Goal: Check status: Check status

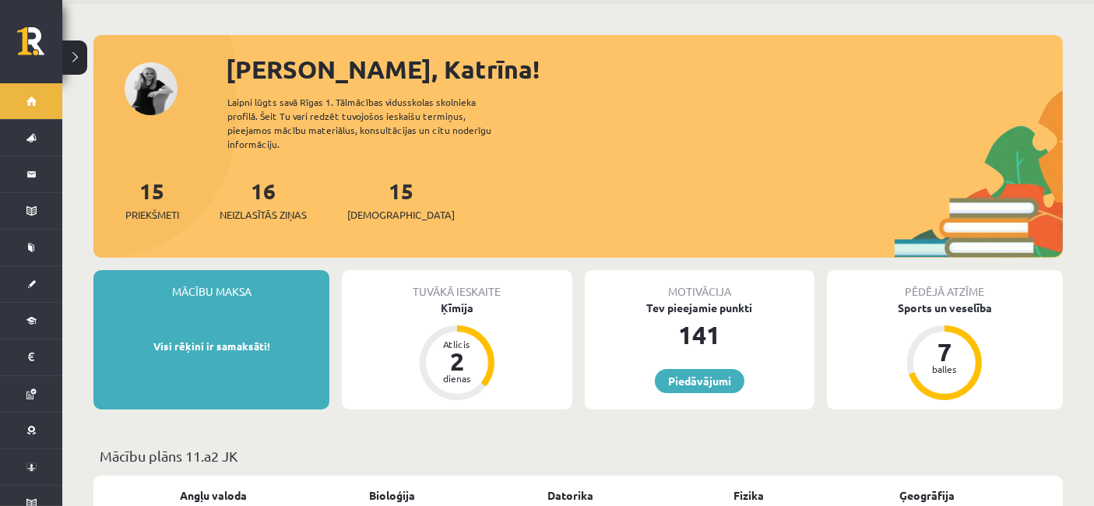
scroll to position [49, 0]
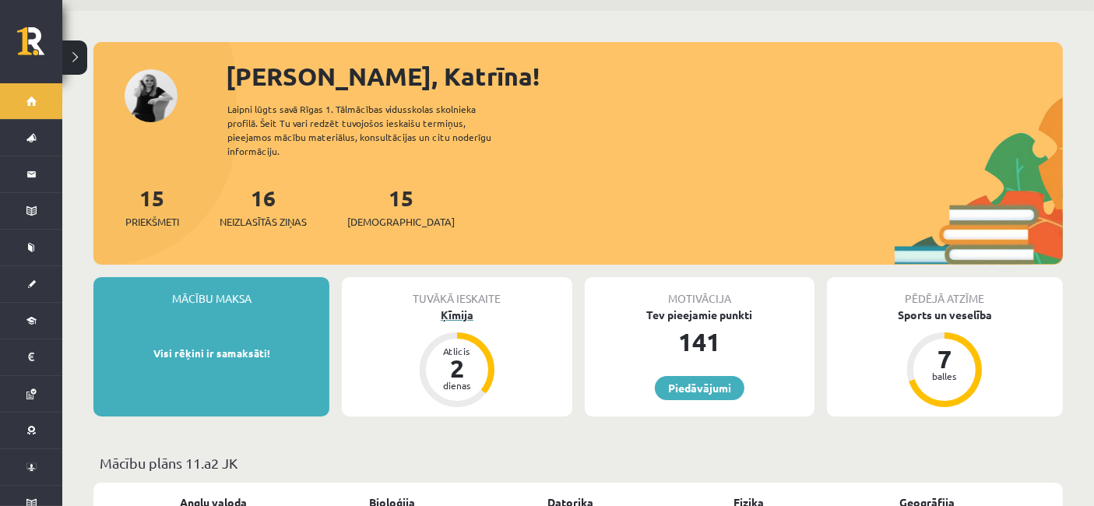
click at [444, 307] on div "Ķīmija" at bounding box center [457, 315] width 230 height 16
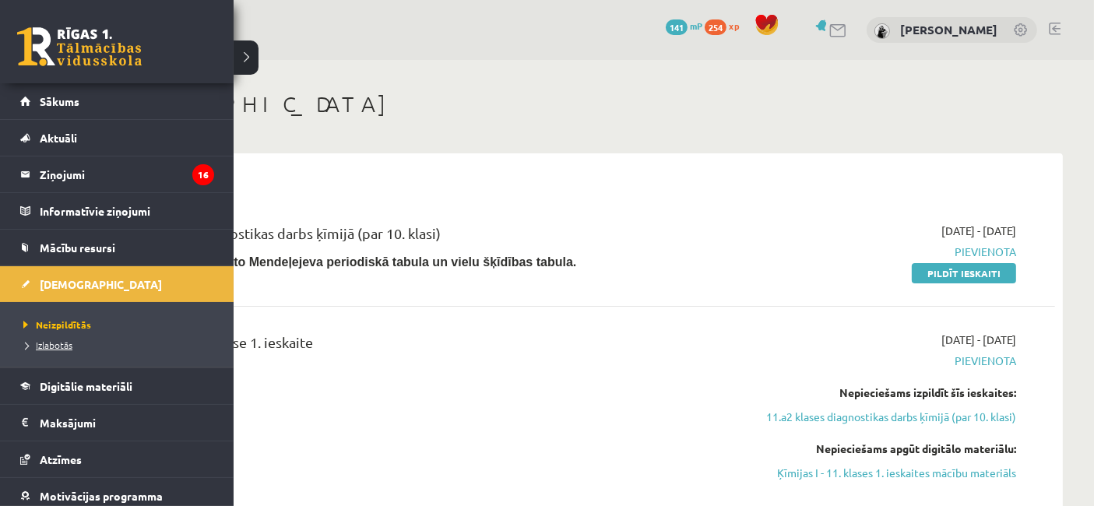
click at [55, 342] on span "Izlabotās" at bounding box center [45, 345] width 53 height 12
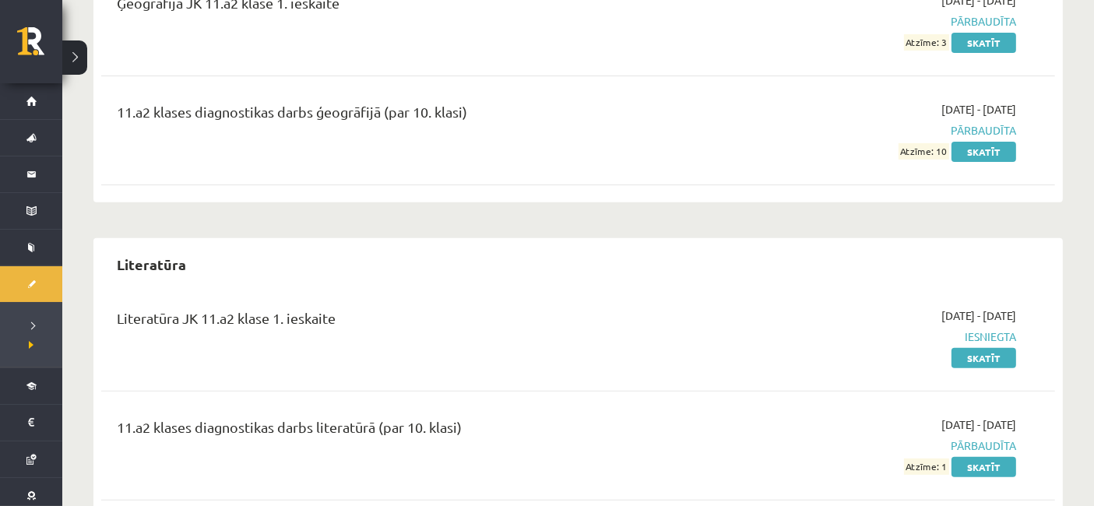
scroll to position [585, 0]
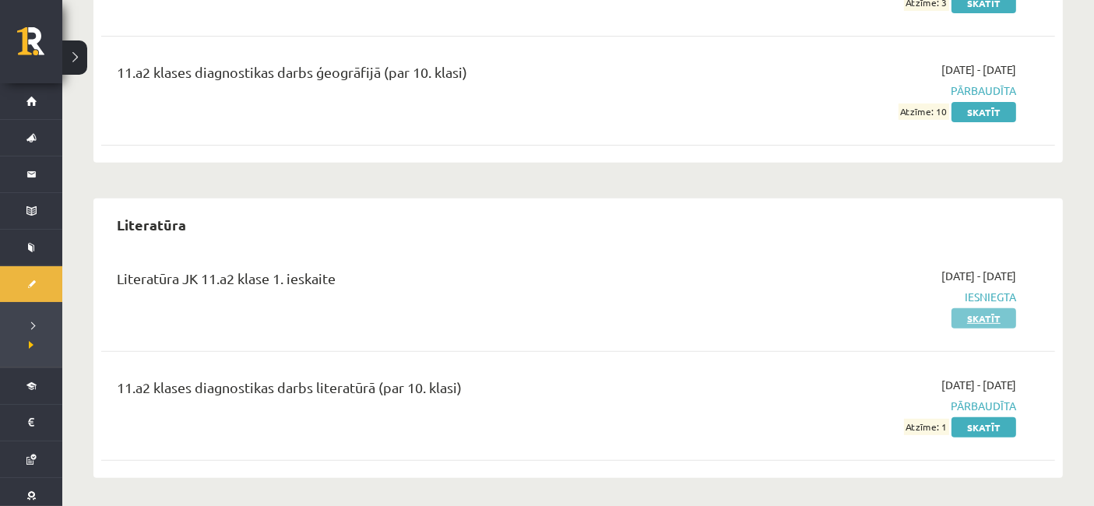
click at [982, 322] on link "Skatīt" at bounding box center [983, 318] width 65 height 20
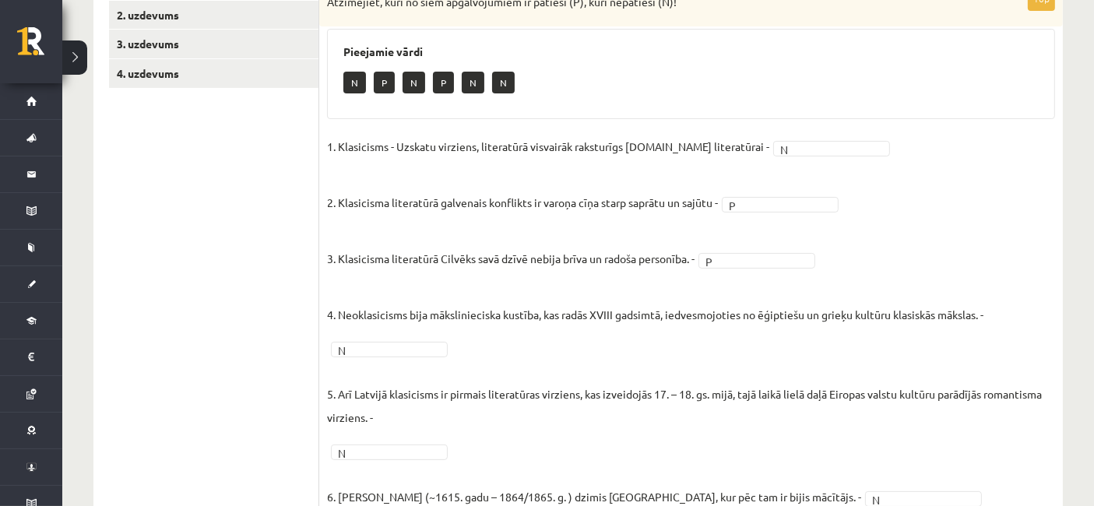
scroll to position [288, 0]
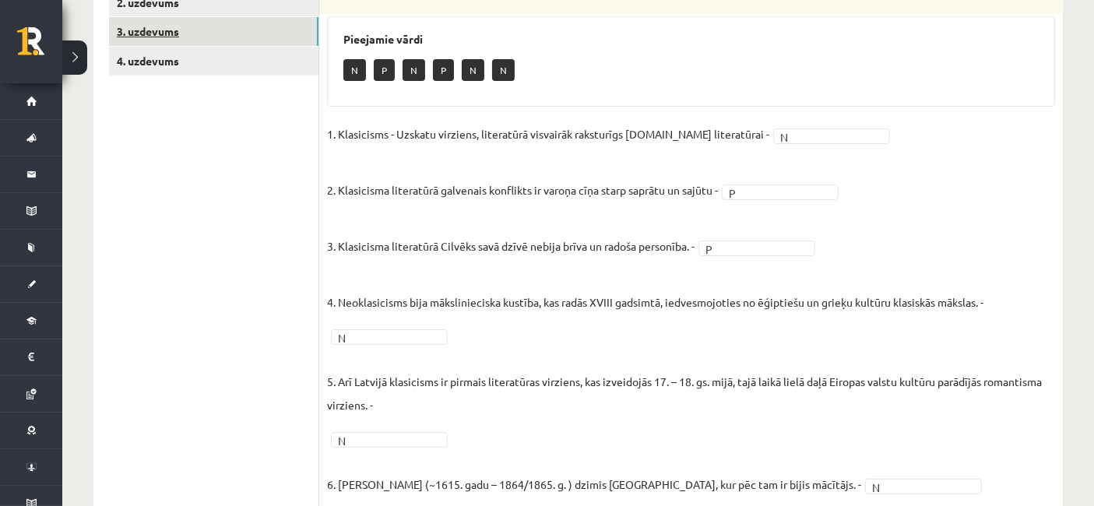
click at [271, 30] on link "3. uzdevums" at bounding box center [213, 31] width 209 height 29
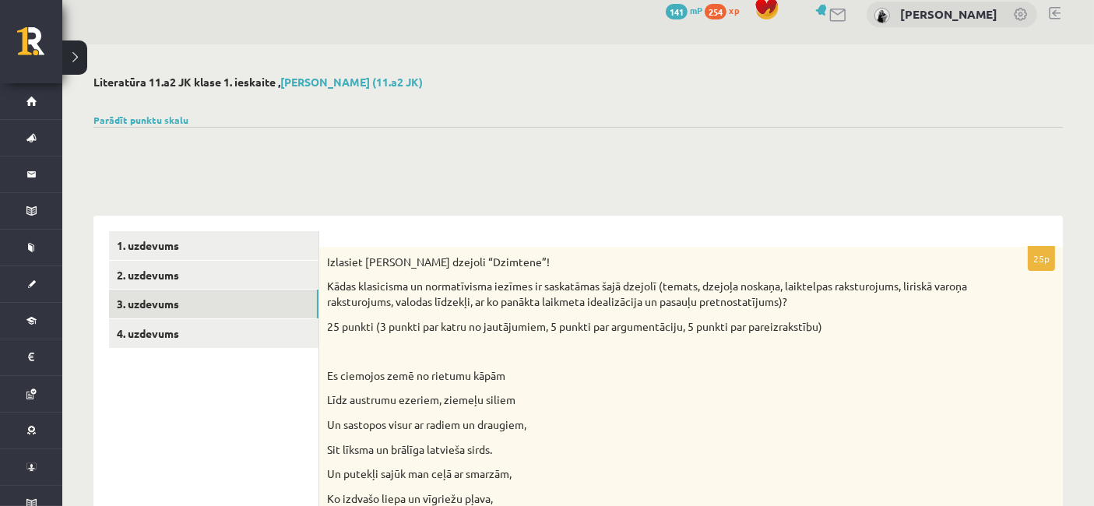
scroll to position [0, 0]
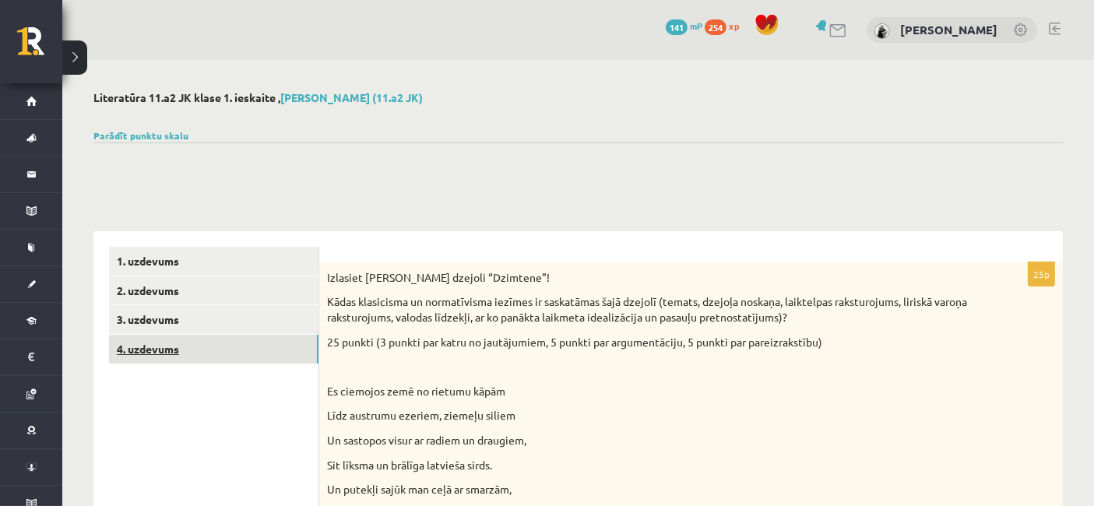
click at [181, 357] on link "4. uzdevums" at bounding box center [213, 349] width 209 height 29
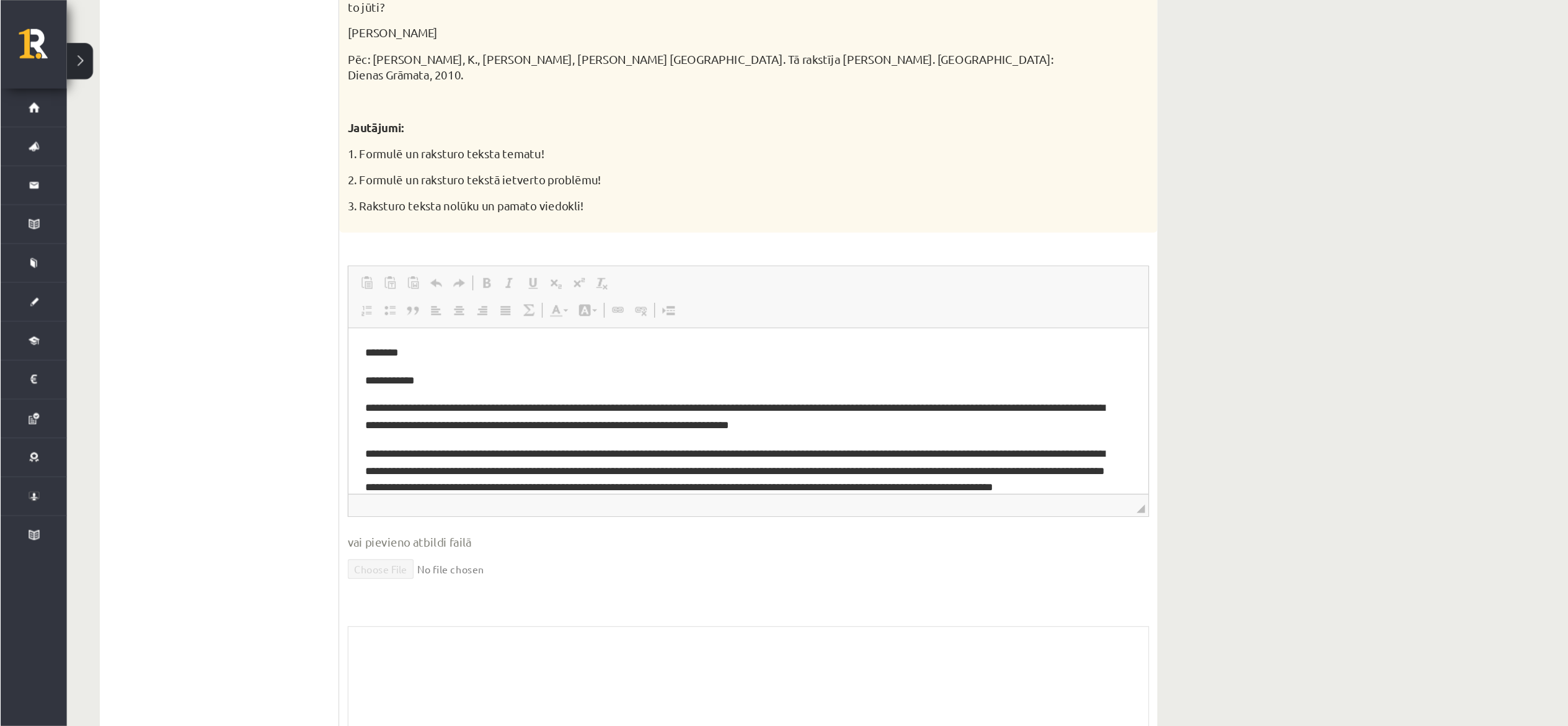
scroll to position [1095, 0]
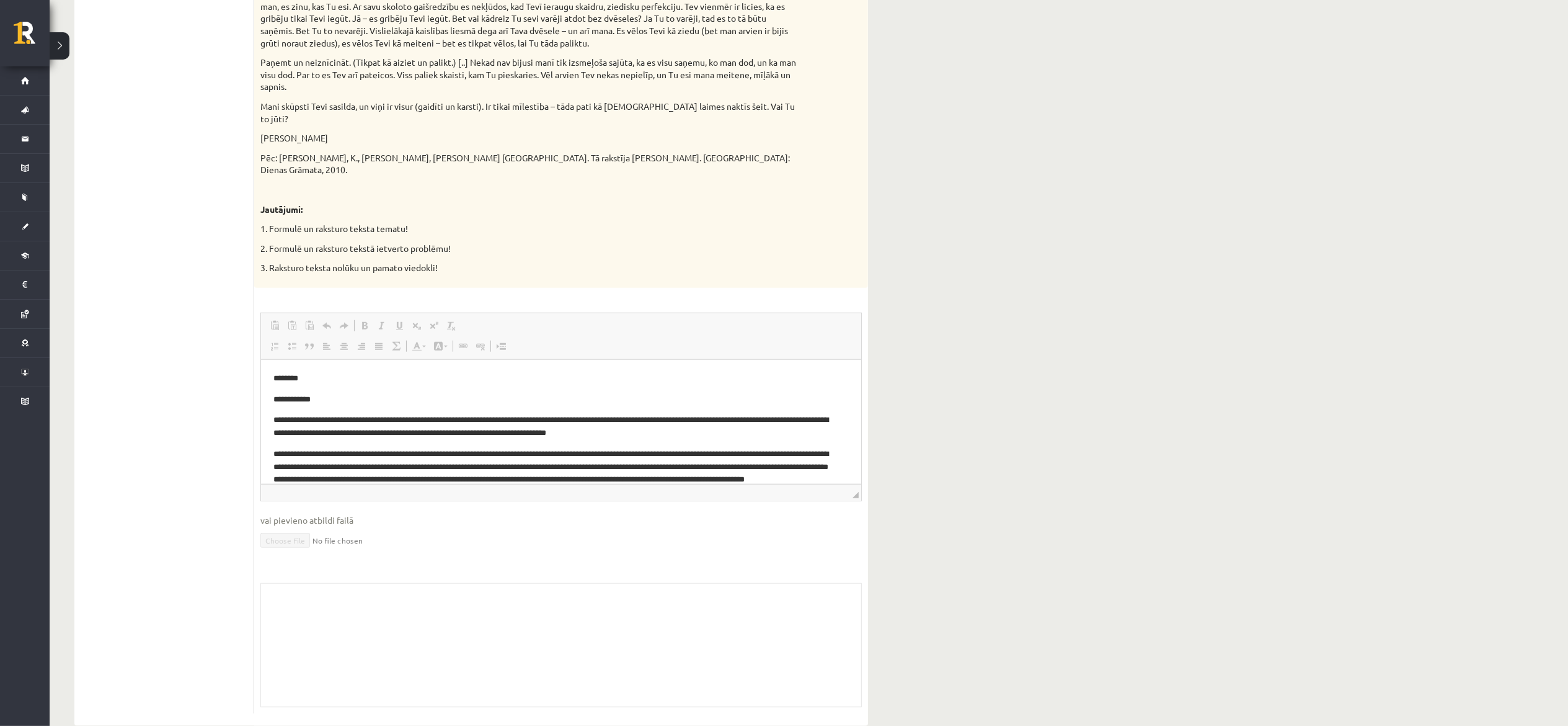
drag, startPoint x: 863, startPoint y: 0, endPoint x: 1049, endPoint y: 578, distance: 607.2
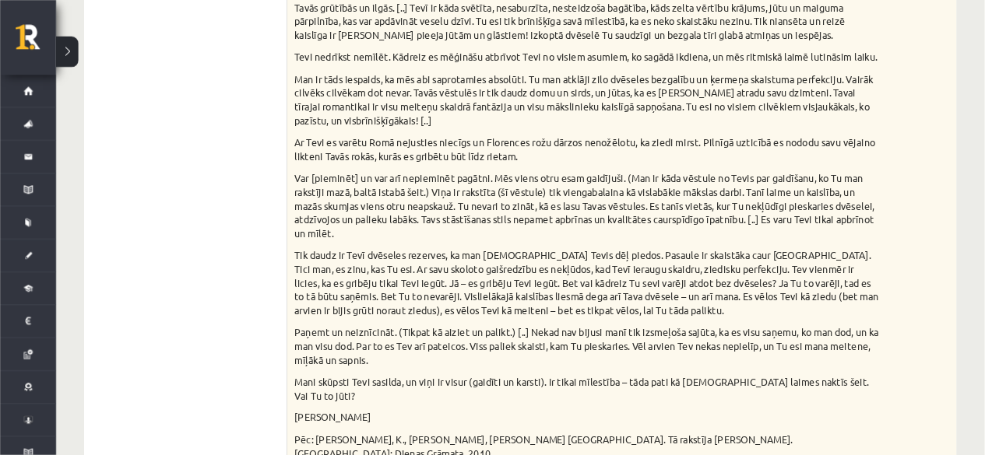
scroll to position [1114, 0]
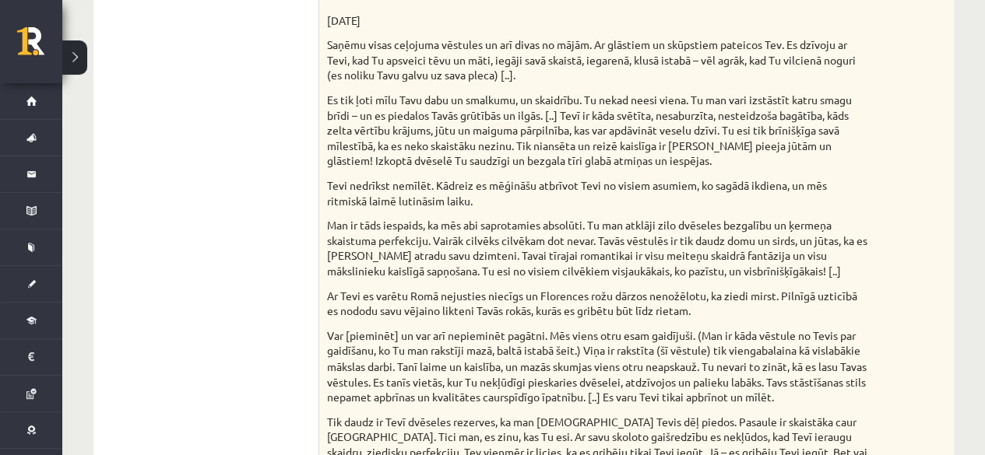
drag, startPoint x: 1968, startPoint y: 3, endPoint x: 630, endPoint y: 342, distance: 1380.2
click at [630, 342] on p "Var [pieminēt] un var arī nepieminēt pagātni. Mēs viens otru esam gaidījuši. (M…" at bounding box center [597, 366] width 541 height 76
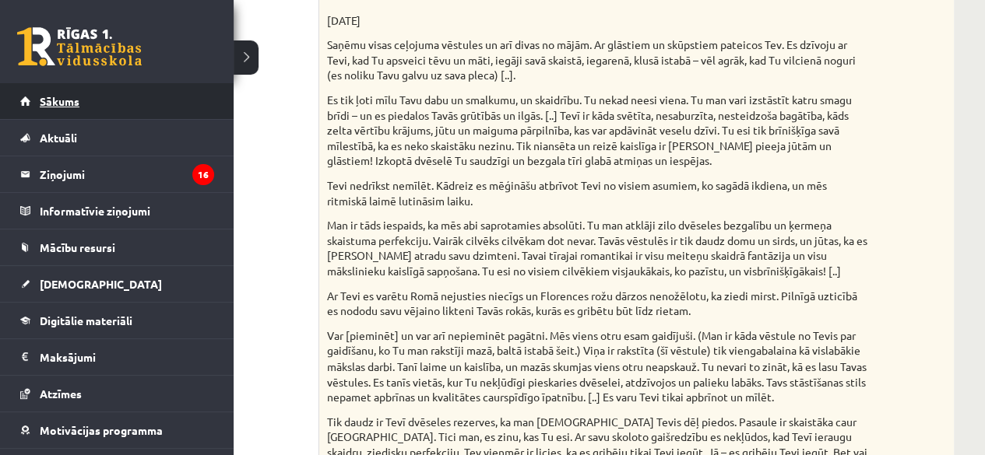
click at [33, 102] on link "Sākums" at bounding box center [117, 101] width 194 height 36
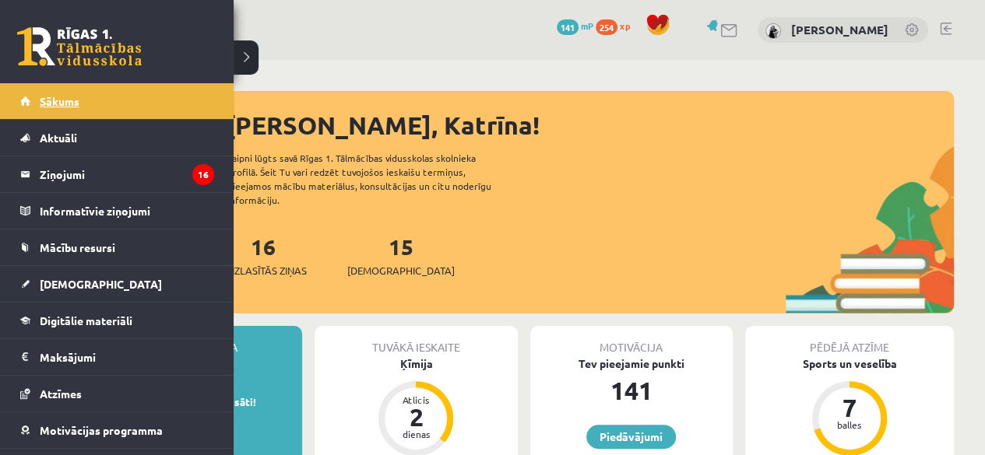
click at [29, 110] on link "Sākums" at bounding box center [117, 101] width 194 height 36
